Goal: Find contact information: Find contact information

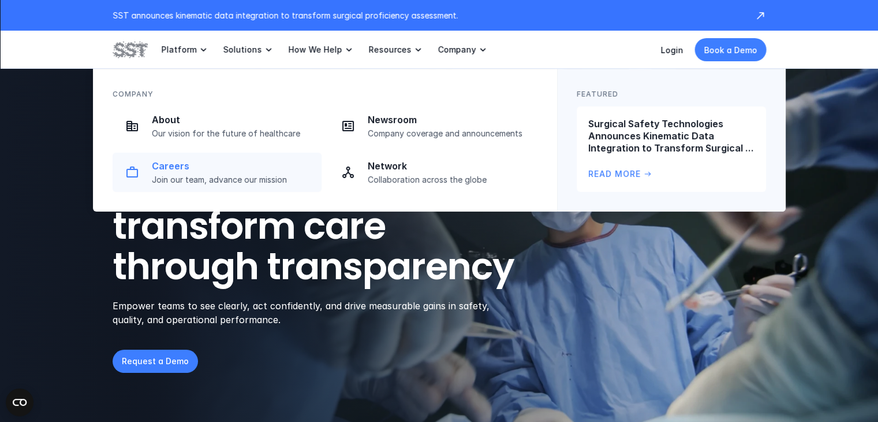
click at [235, 166] on p "Careers" at bounding box center [233, 166] width 163 height 12
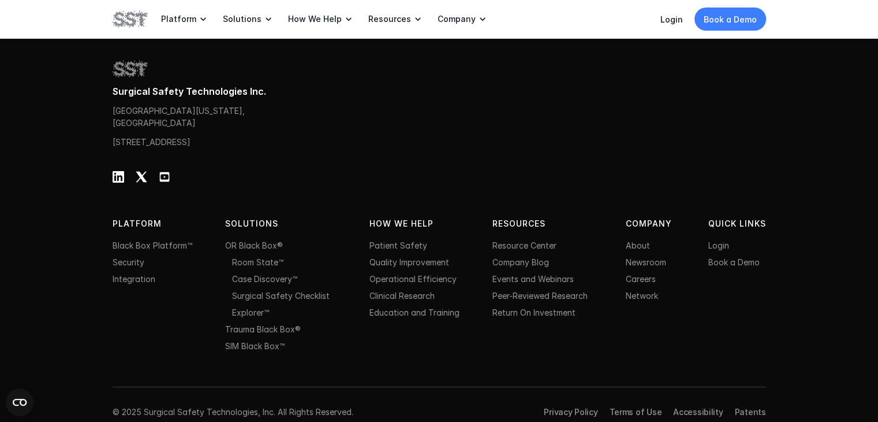
scroll to position [1839, 0]
click at [635, 241] on link "About" at bounding box center [638, 246] width 24 height 10
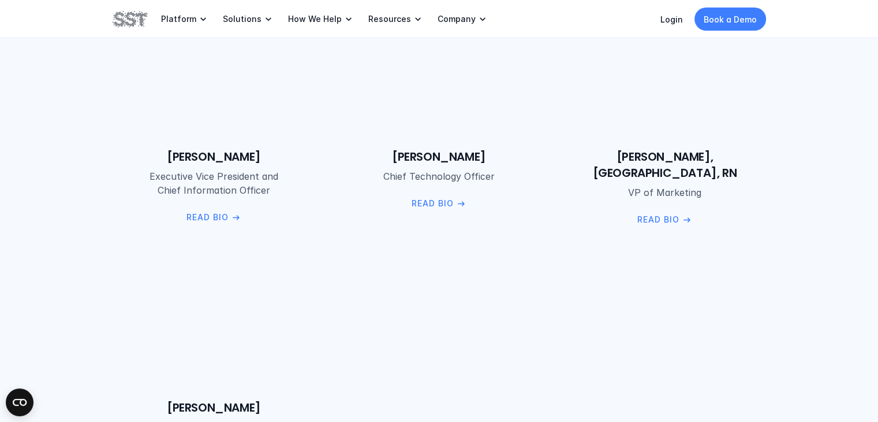
scroll to position [1698, 0]
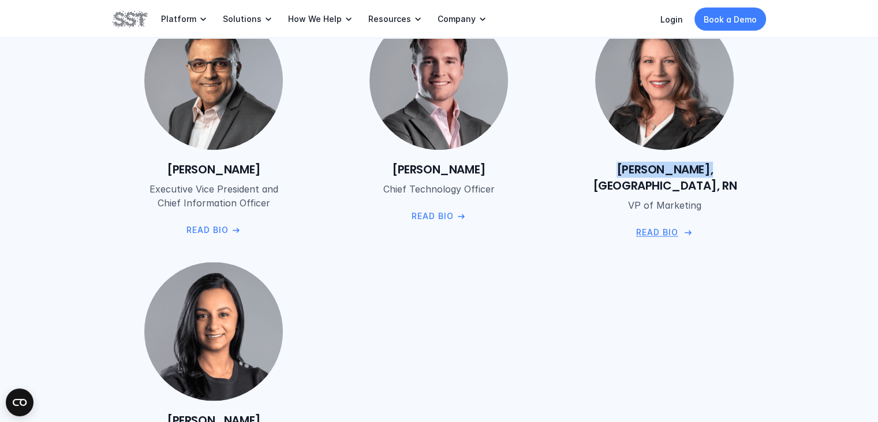
drag, startPoint x: 565, startPoint y: 175, endPoint x: 689, endPoint y: 171, distance: 124.2
click at [689, 171] on div "[PERSON_NAME], [GEOGRAPHIC_DATA], RN VP of Marketing" at bounding box center [665, 186] width 203 height 51
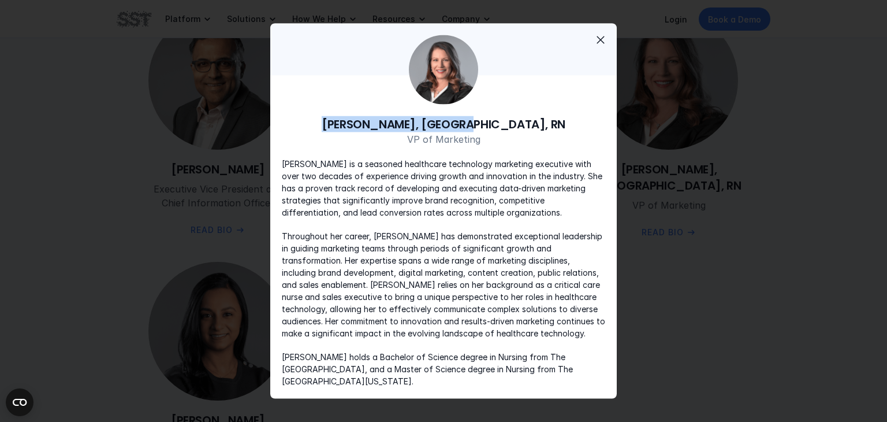
drag, startPoint x: 364, startPoint y: 127, endPoint x: 520, endPoint y: 111, distance: 156.1
click at [520, 111] on div "[PERSON_NAME], [GEOGRAPHIC_DATA], RN VP of Marketing [PERSON_NAME] is a seasone…" at bounding box center [443, 252] width 347 height 294
copy h6 "[PERSON_NAME], [GEOGRAPHIC_DATA], RN"
click at [597, 47] on span "close" at bounding box center [601, 40] width 14 height 14
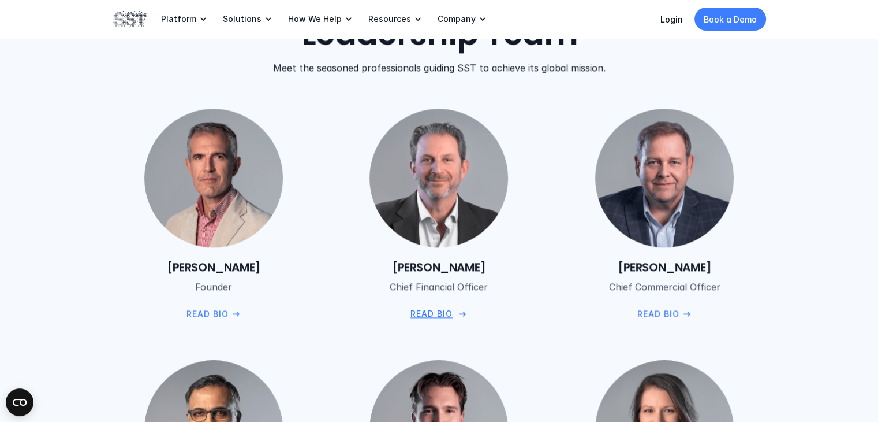
scroll to position [1347, 0]
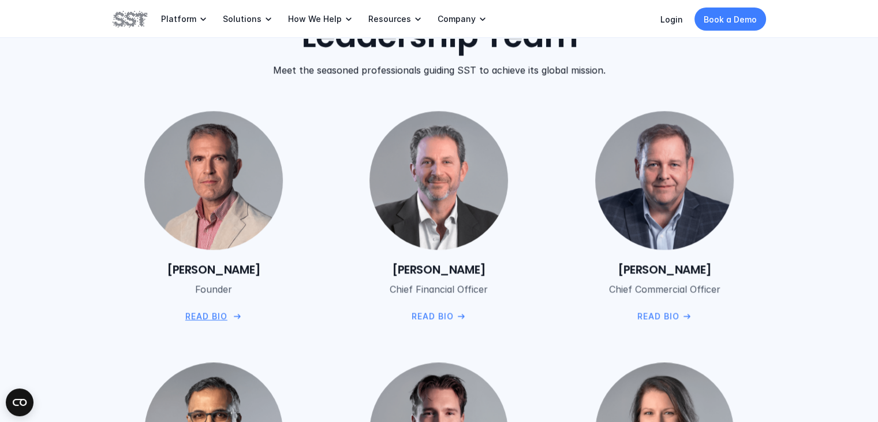
drag, startPoint x: 129, startPoint y: 269, endPoint x: 293, endPoint y: 258, distance: 165.0
click at [293, 258] on div "[PERSON_NAME] Founder  Read Bio" at bounding box center [214, 216] width 203 height 211
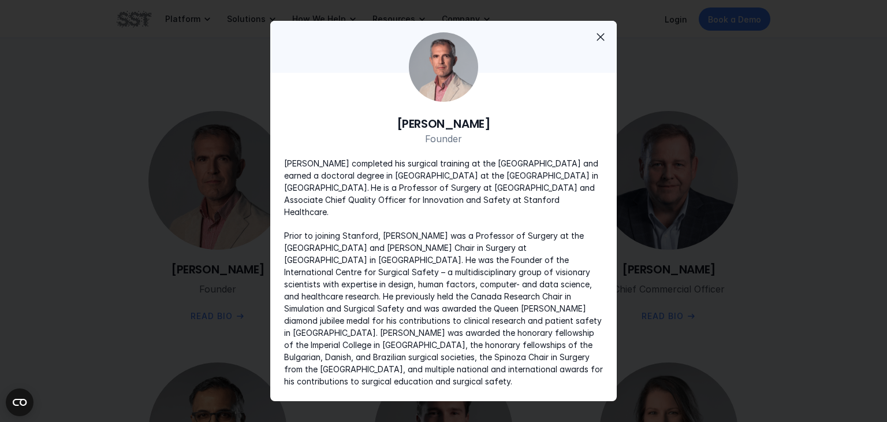
copy h6 "[PERSON_NAME]"
click at [601, 44] on span "close" at bounding box center [601, 37] width 14 height 14
